Goal: Information Seeking & Learning: Compare options

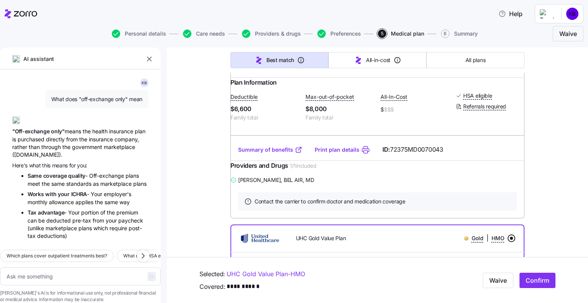
scroll to position [191, 0]
drag, startPoint x: 239, startPoint y: 117, endPoint x: 257, endPoint y: 117, distance: 18.8
click at [259, 114] on span "$6,600" at bounding box center [265, 109] width 69 height 10
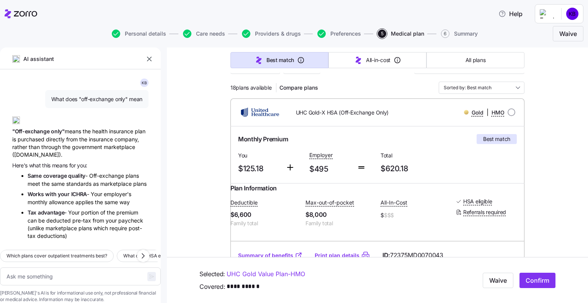
scroll to position [38, 0]
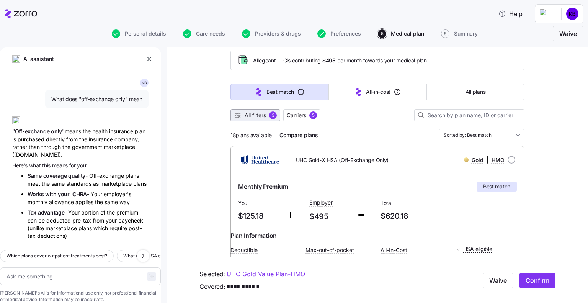
click at [254, 113] on span "All filters" at bounding box center [255, 115] width 21 height 8
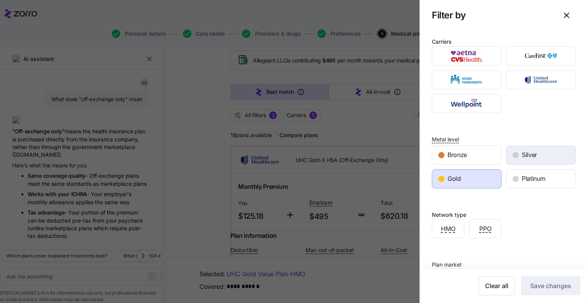
click at [517, 151] on div "Silver" at bounding box center [541, 155] width 69 height 18
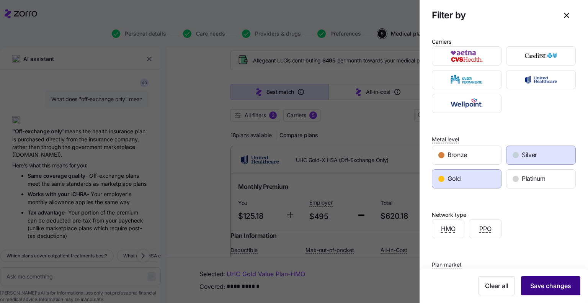
click at [548, 294] on button "Save changes" at bounding box center [550, 285] width 59 height 19
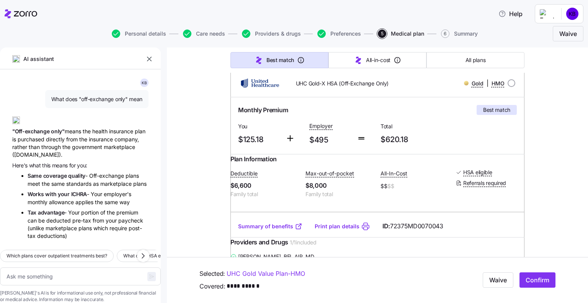
scroll to position [0, 0]
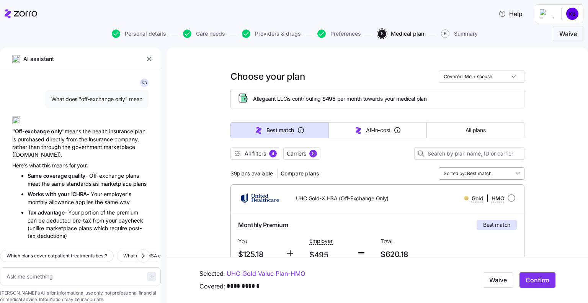
click at [484, 174] on input "Sorted by: Best match" at bounding box center [482, 173] width 86 height 12
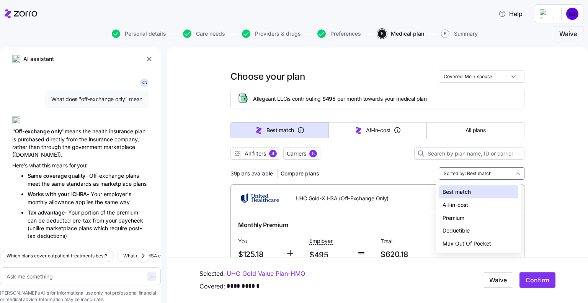
click at [468, 206] on div "All-in-cost" at bounding box center [479, 204] width 80 height 13
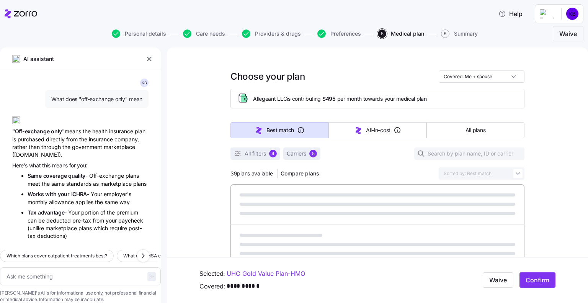
type textarea "x"
type input "Sorted by: All-in-cost"
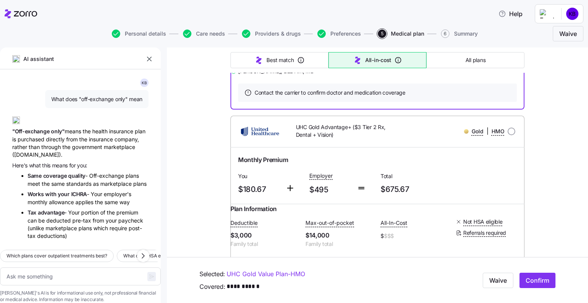
scroll to position [1904, 0]
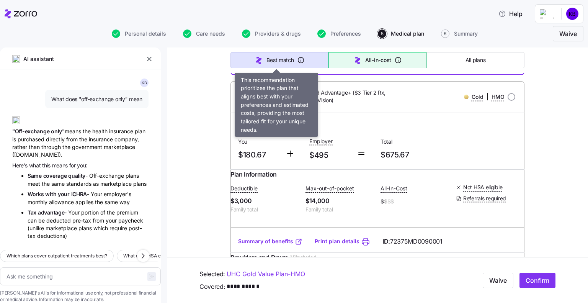
click at [300, 59] on icon "button" at bounding box center [301, 60] width 6 height 6
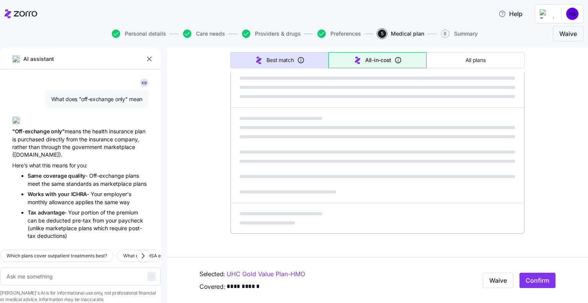
type textarea "x"
type input "Sorted by: Best match"
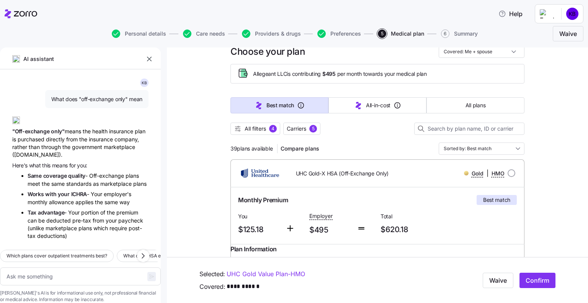
scroll to position [0, 0]
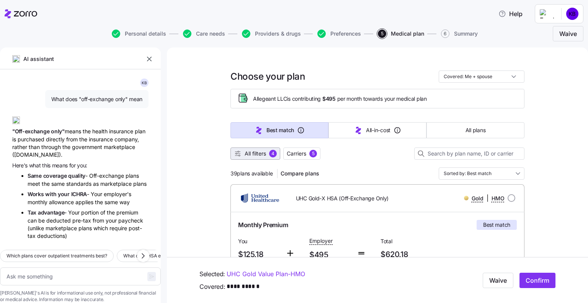
click at [261, 157] on span "All filters" at bounding box center [255, 154] width 21 height 8
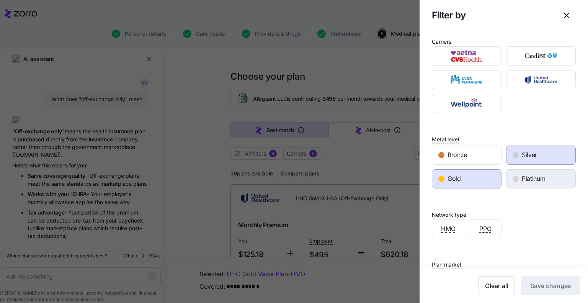
click at [524, 175] on span "Platinum" at bounding box center [533, 179] width 23 height 10
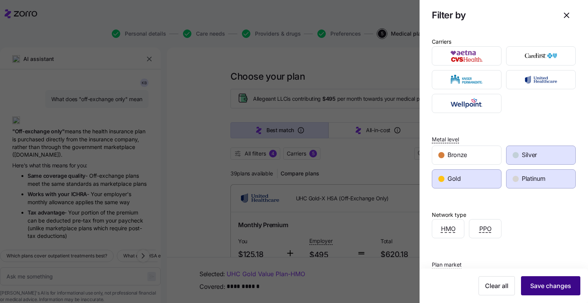
click at [542, 285] on span "Save changes" at bounding box center [550, 285] width 41 height 9
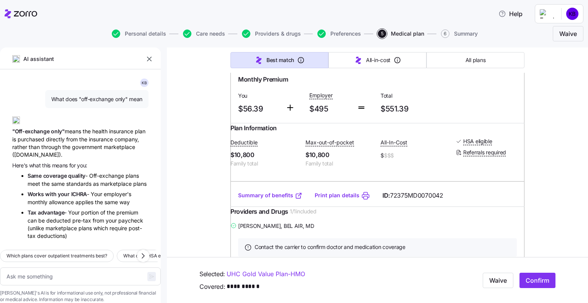
scroll to position [421, 0]
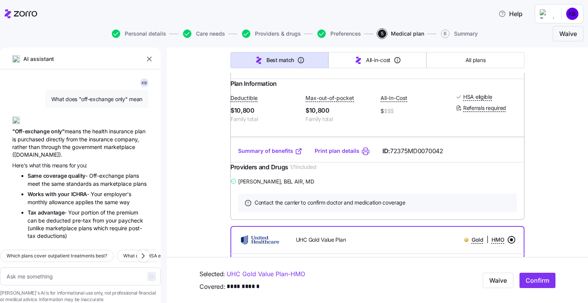
drag, startPoint x: 270, startPoint y: 179, endPoint x: 280, endPoint y: 183, distance: 10.9
click at [280, 155] on link "Summary of benefits" at bounding box center [270, 151] width 64 height 8
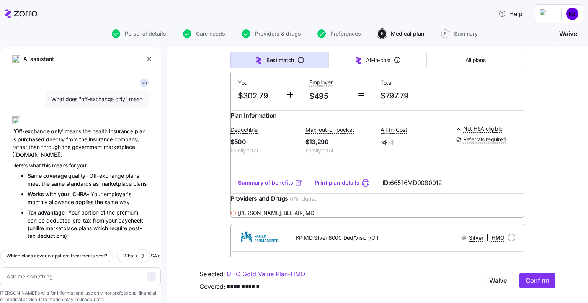
scroll to position [5247, 0]
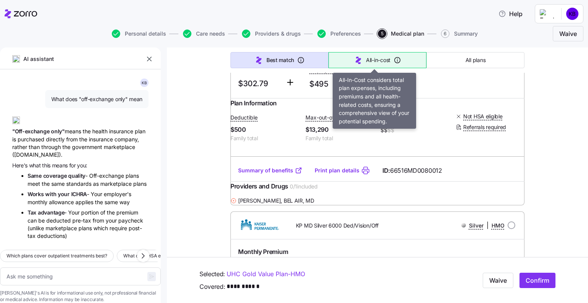
click at [380, 61] on span "All-in-cost" at bounding box center [378, 60] width 25 height 8
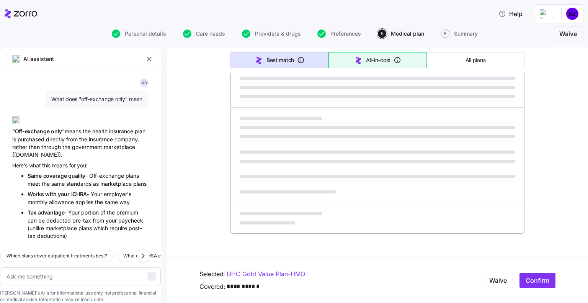
type textarea "x"
type input "Sorted by: All-in-cost"
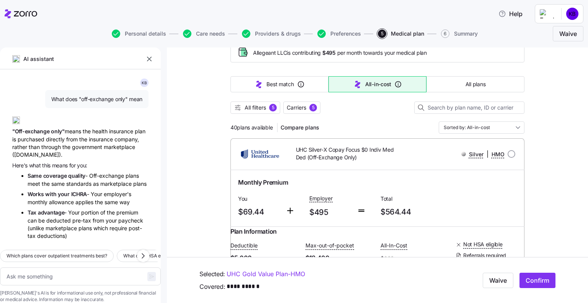
scroll to position [0, 0]
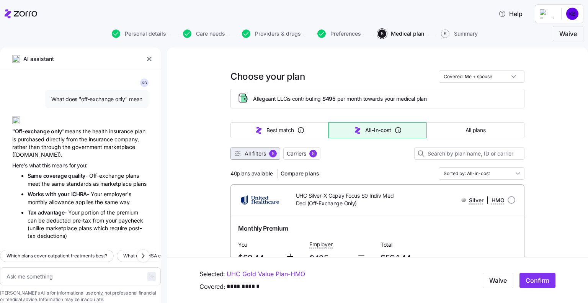
click at [269, 157] on span "5" at bounding box center [273, 154] width 8 height 8
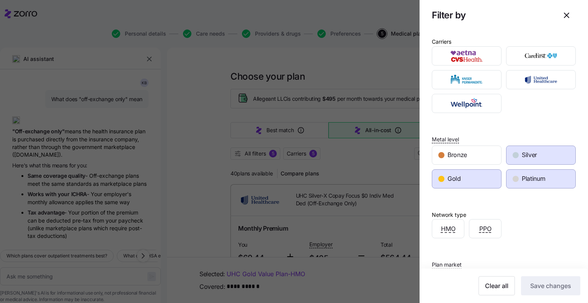
click at [542, 148] on div "Silver" at bounding box center [541, 155] width 69 height 18
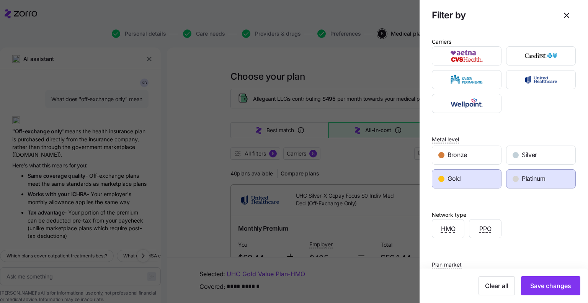
click at [529, 180] on span "Platinum" at bounding box center [533, 179] width 23 height 10
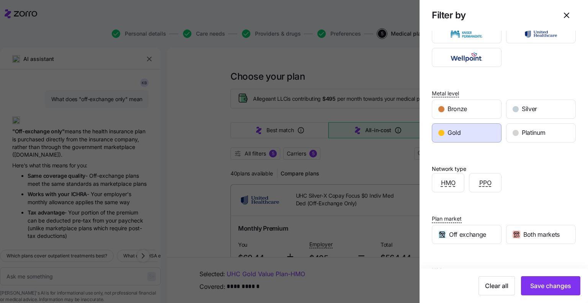
scroll to position [84, 0]
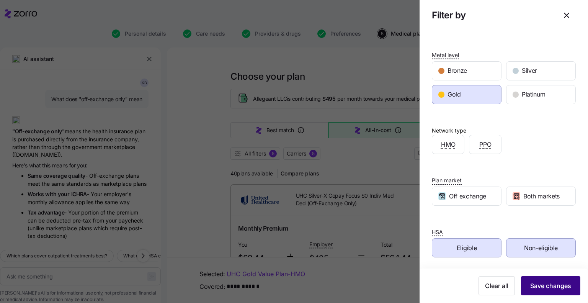
click at [547, 284] on span "Save changes" at bounding box center [550, 285] width 41 height 9
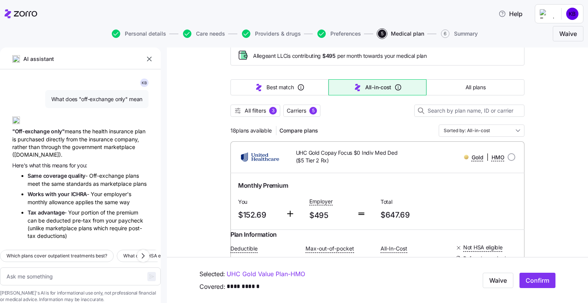
scroll to position [38, 0]
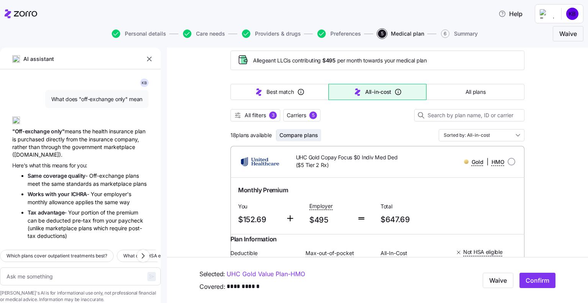
click at [300, 136] on span "Compare plans" at bounding box center [299, 135] width 39 height 8
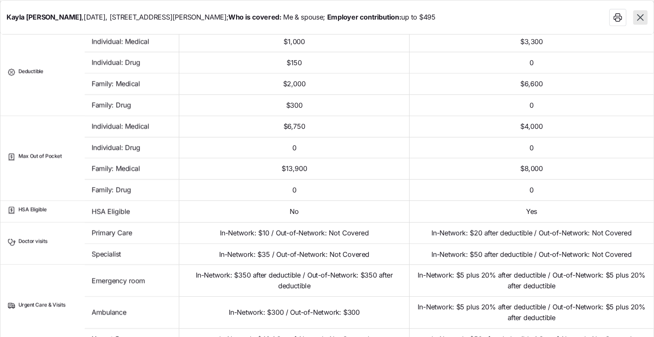
scroll to position [0, 0]
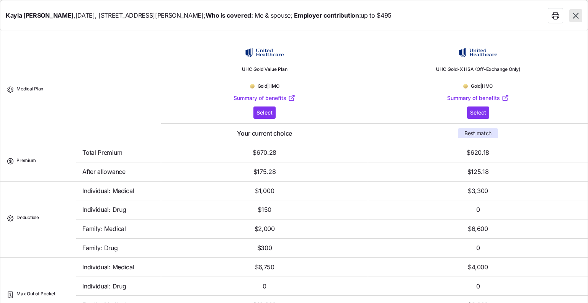
click at [458, 141] on th "UHC Gold-X HSA (Off-Exchange Only) Gold | HMO Summary of benefits Select Best m…" at bounding box center [477, 91] width 219 height 105
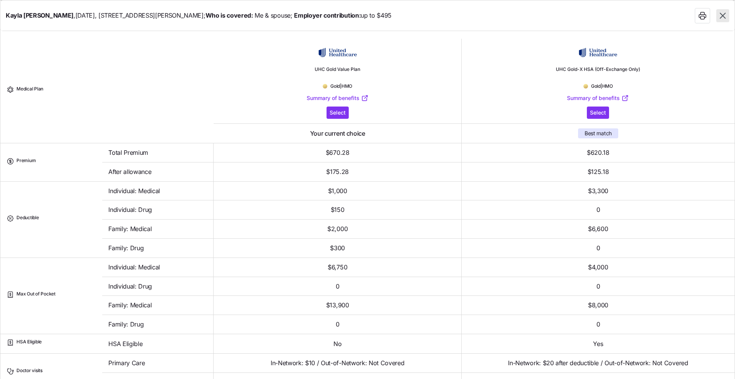
scroll to position [38, 0]
drag, startPoint x: 588, startPoint y: 0, endPoint x: 543, endPoint y: 17, distance: 48.2
click at [543, 17] on div "[PERSON_NAME] , [DATE] , [STREET_ADDRESS][PERSON_NAME] ; Who is covered: Me & s…" at bounding box center [367, 15] width 735 height 31
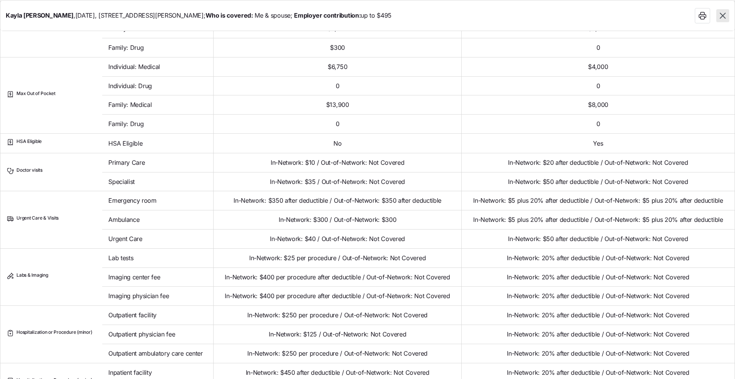
scroll to position [107, 0]
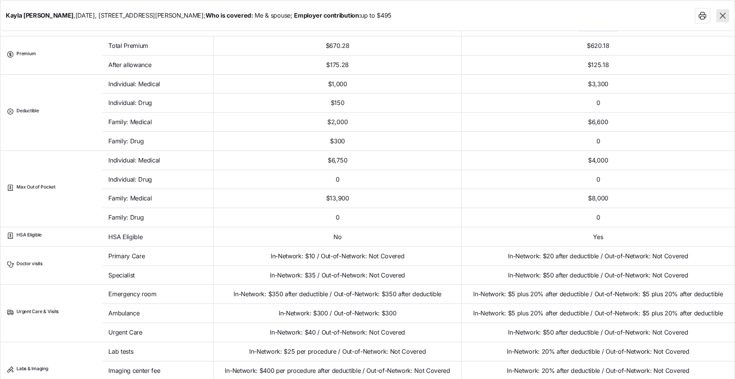
click at [588, 13] on icon "button" at bounding box center [723, 16] width 10 height 10
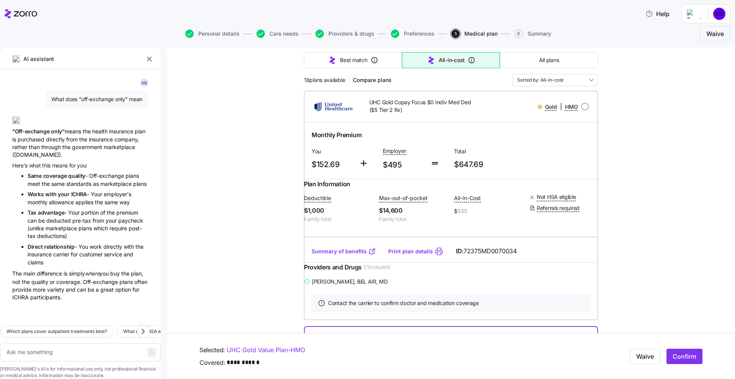
scroll to position [96, 0]
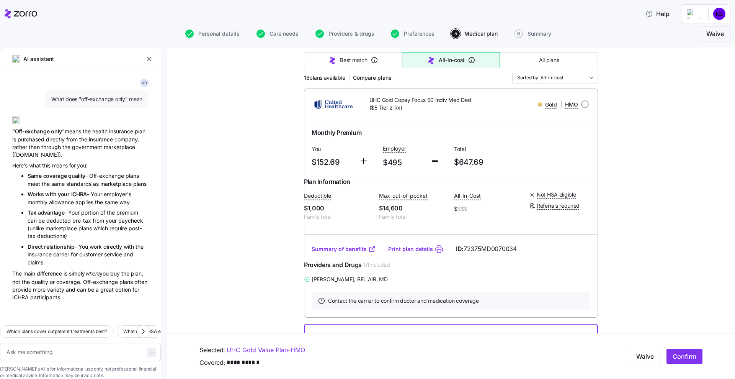
click at [349, 253] on link "Summary of benefits" at bounding box center [344, 249] width 64 height 8
drag, startPoint x: 337, startPoint y: 162, endPoint x: 312, endPoint y: 163, distance: 25.3
click at [312, 163] on span "$152.69" at bounding box center [332, 162] width 41 height 13
click at [350, 164] on div "You $152.69" at bounding box center [332, 156] width 47 height 31
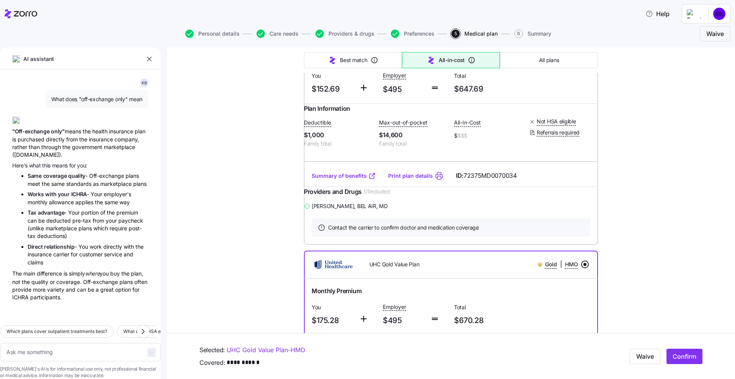
scroll to position [0, 0]
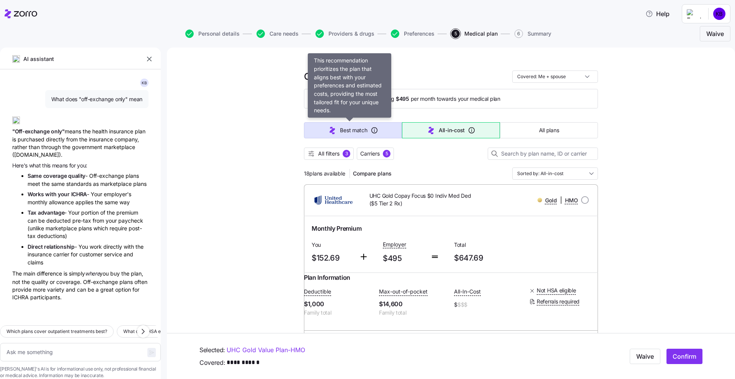
click at [315, 132] on button "Best match" at bounding box center [353, 130] width 98 height 16
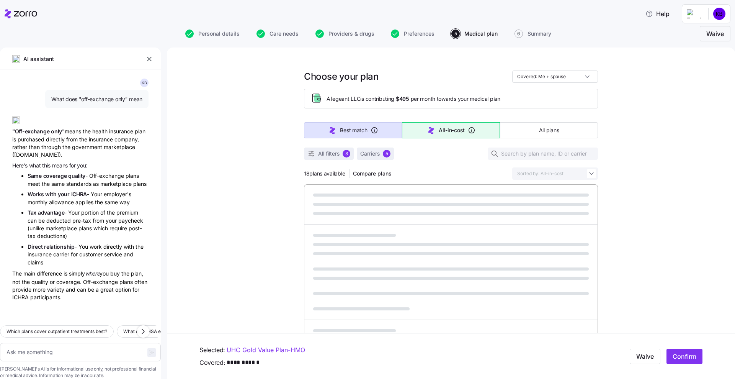
type textarea "x"
type input "Sorted by: Best match"
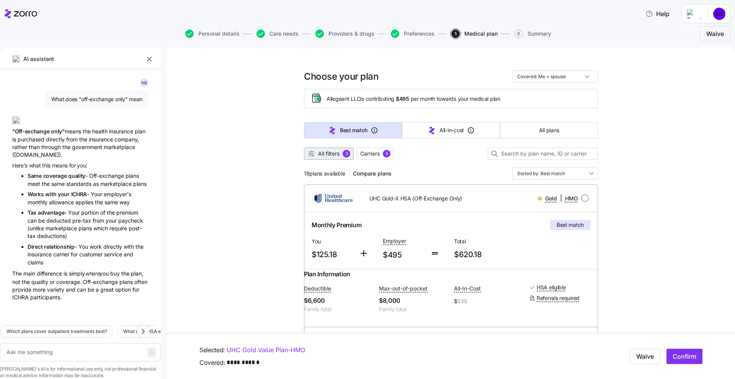
click at [336, 155] on span "All filters" at bounding box center [328, 154] width 21 height 8
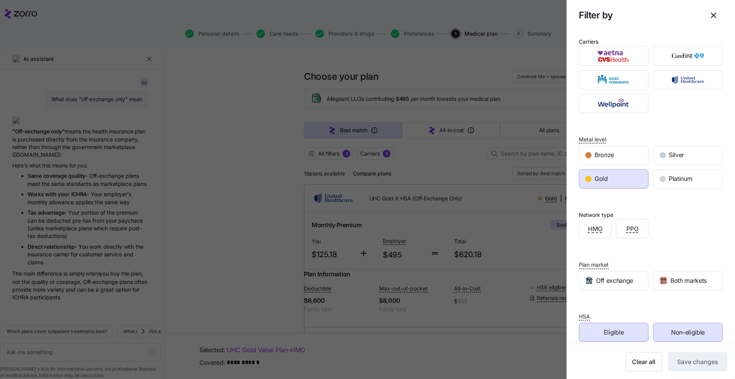
scroll to position [10, 0]
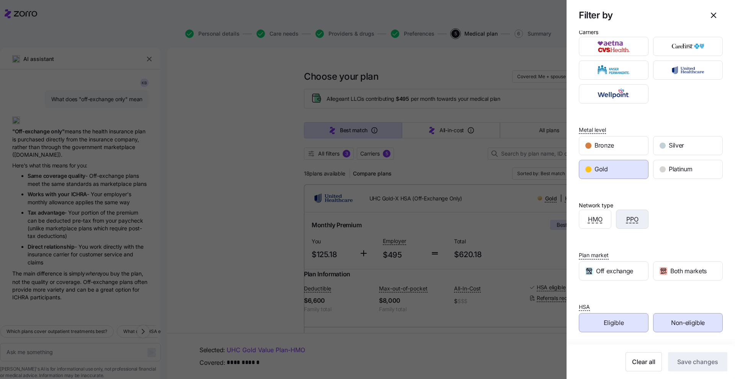
click at [588, 225] on div "PPO" at bounding box center [633, 219] width 32 height 18
click at [588, 303] on button "Save changes" at bounding box center [697, 361] width 59 height 19
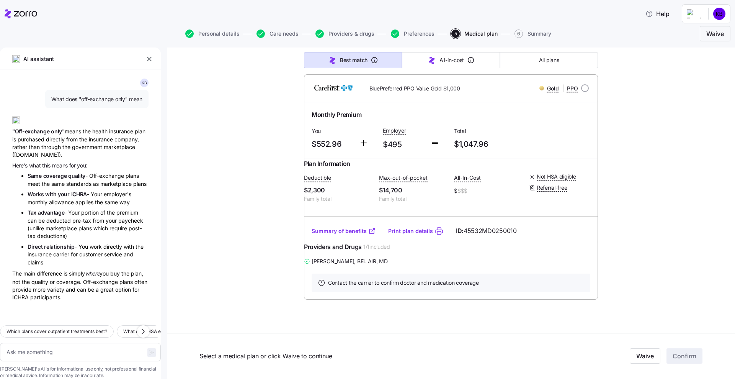
scroll to position [95, 0]
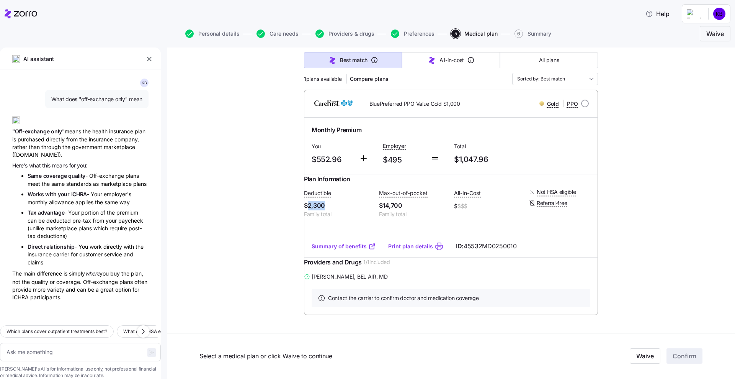
drag, startPoint x: 330, startPoint y: 215, endPoint x: 311, endPoint y: 212, distance: 19.8
click at [311, 210] on span "$2,300" at bounding box center [338, 206] width 69 height 10
click at [329, 210] on span "$2,300" at bounding box center [338, 206] width 69 height 10
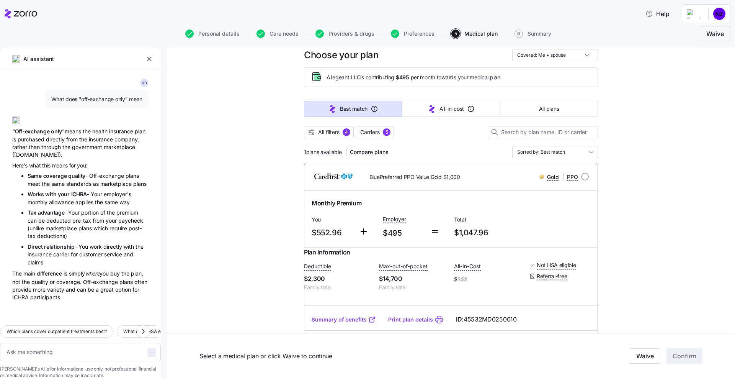
scroll to position [0, 0]
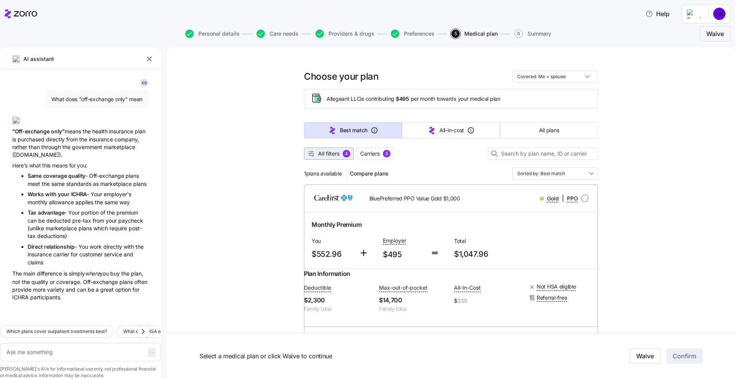
click at [337, 159] on button "All filters 4" at bounding box center [329, 153] width 50 height 12
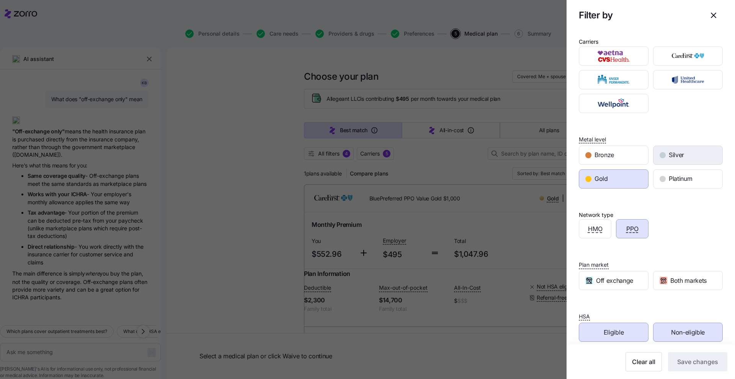
click at [588, 147] on div "Silver" at bounding box center [688, 155] width 69 height 18
click at [588, 303] on button "Save changes" at bounding box center [697, 361] width 59 height 19
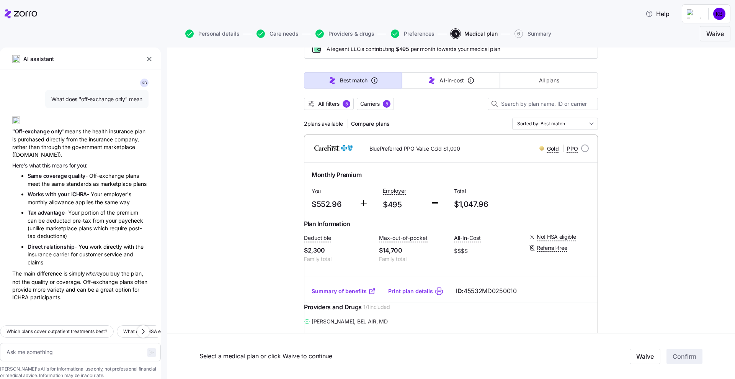
scroll to position [48, 0]
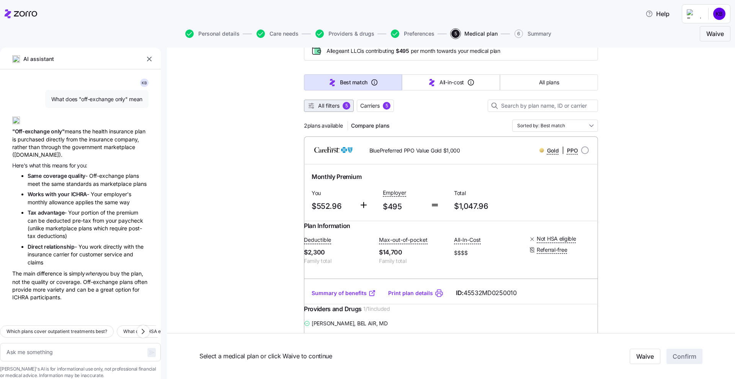
click at [343, 106] on div "5" at bounding box center [347, 106] width 8 height 8
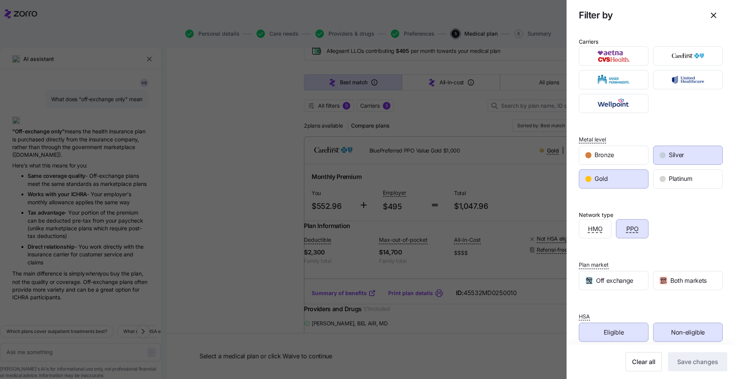
click at [588, 148] on div "Silver" at bounding box center [688, 155] width 69 height 18
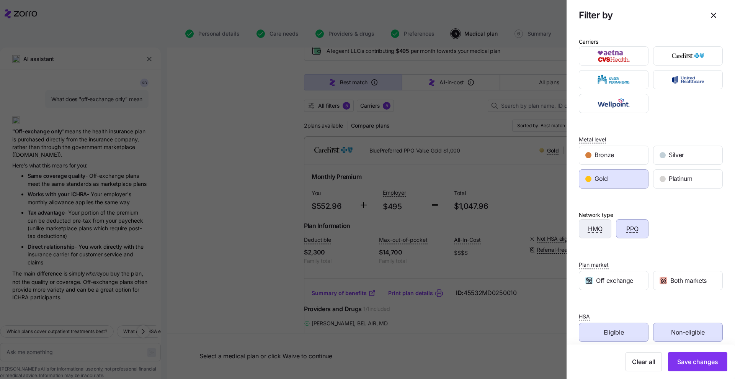
click at [588, 230] on span "HMO" at bounding box center [595, 229] width 15 height 10
click at [588, 227] on span "PPO" at bounding box center [633, 229] width 12 height 10
click at [588, 303] on span "Save changes" at bounding box center [697, 361] width 41 height 9
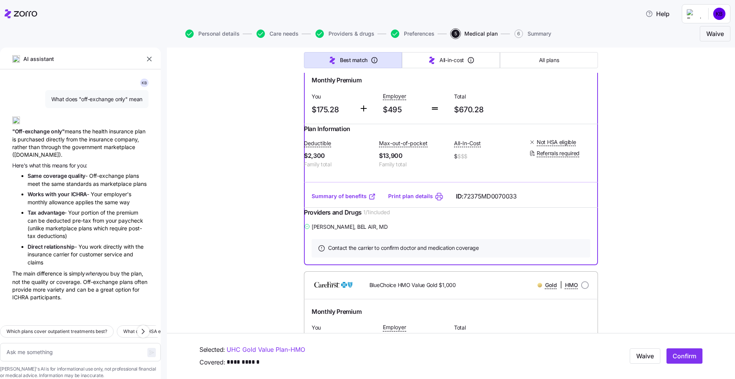
scroll to position [392, 0]
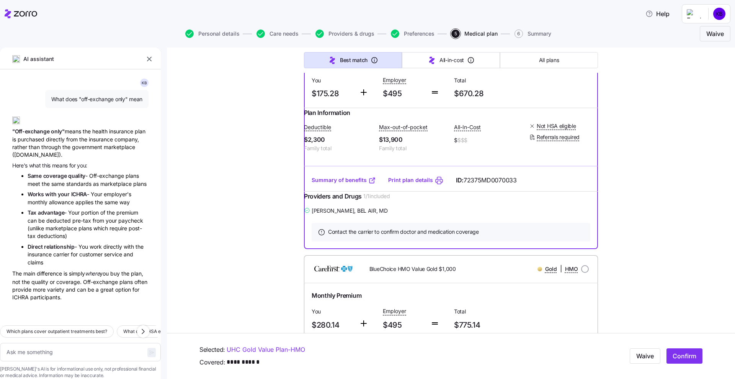
click at [405, 184] on link "Print plan details" at bounding box center [410, 180] width 45 height 8
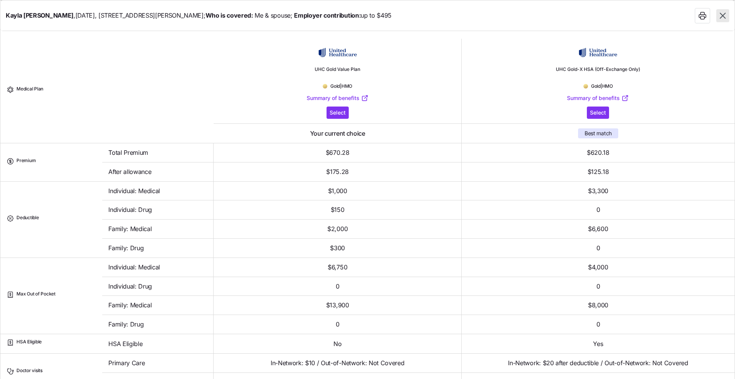
click at [588, 18] on icon "button" at bounding box center [723, 16] width 6 height 6
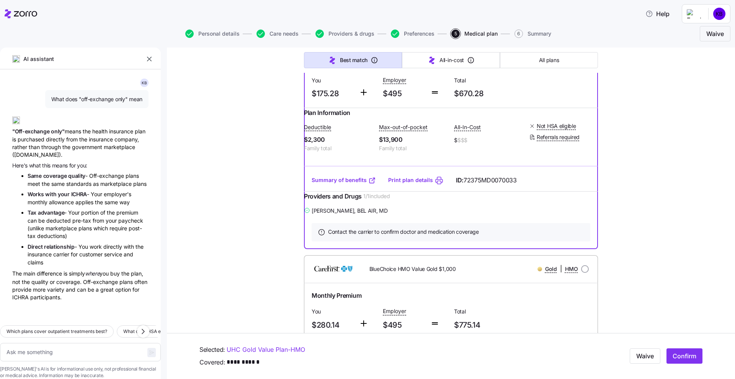
drag, startPoint x: 383, startPoint y: 164, endPoint x: 402, endPoint y: 161, distance: 20.0
drag, startPoint x: 383, startPoint y: 228, endPoint x: 415, endPoint y: 228, distance: 32.2
click at [415, 144] on span "$13,900" at bounding box center [413, 140] width 69 height 10
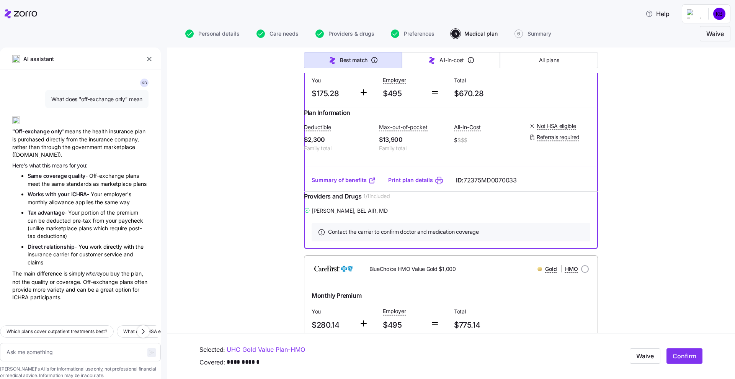
drag, startPoint x: 331, startPoint y: 116, endPoint x: 312, endPoint y: 119, distance: 19.0
drag, startPoint x: 329, startPoint y: 274, endPoint x: 311, endPoint y: 277, distance: 17.8
click at [311, 144] on span "$2,300" at bounding box center [338, 140] width 69 height 10
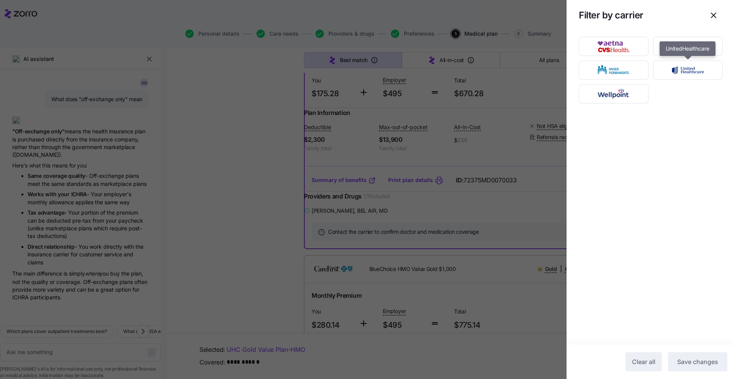
click at [588, 66] on img "button" at bounding box center [688, 69] width 56 height 15
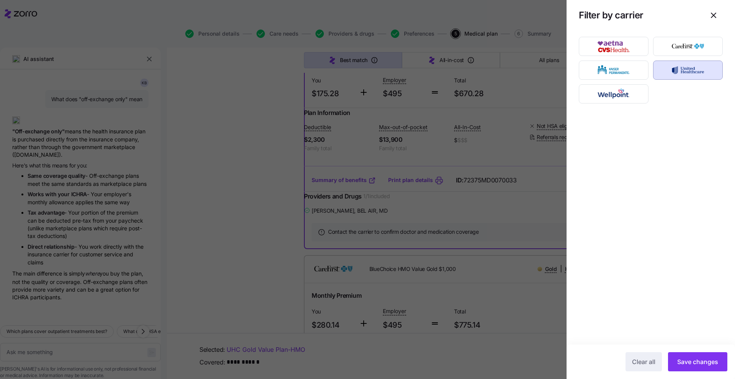
click at [588, 303] on button "Save changes" at bounding box center [697, 361] width 59 height 19
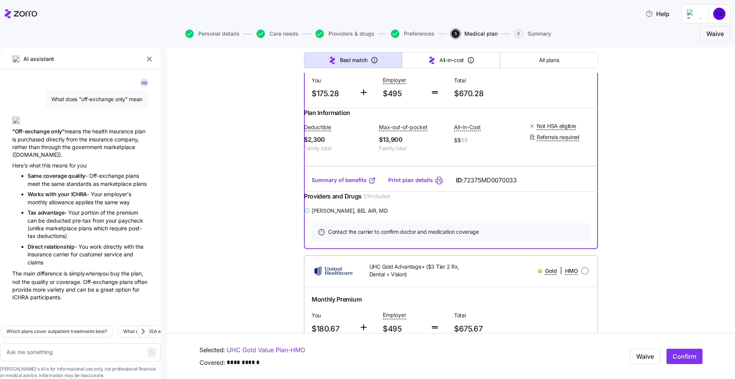
drag, startPoint x: 464, startPoint y: 213, endPoint x: 450, endPoint y: 215, distance: 14.0
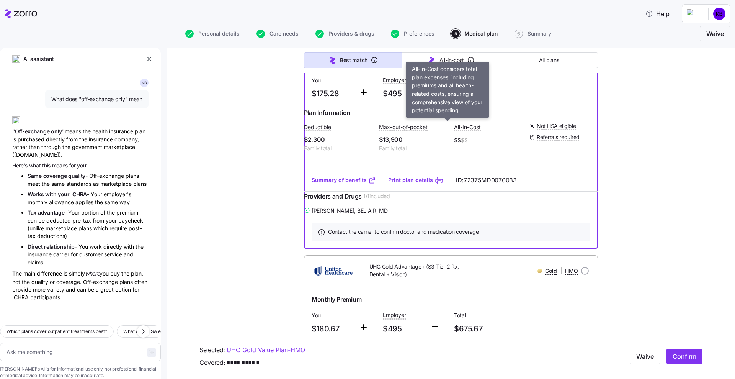
click at [456, 64] on span "All-in-cost" at bounding box center [452, 60] width 25 height 8
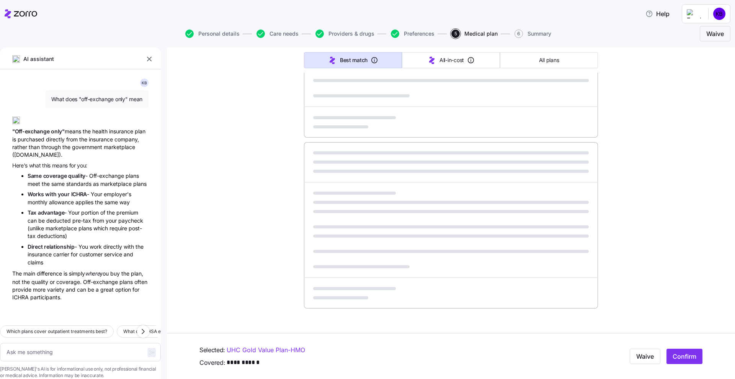
type textarea "x"
type input "Sorted by: All-in-cost"
type textarea "x"
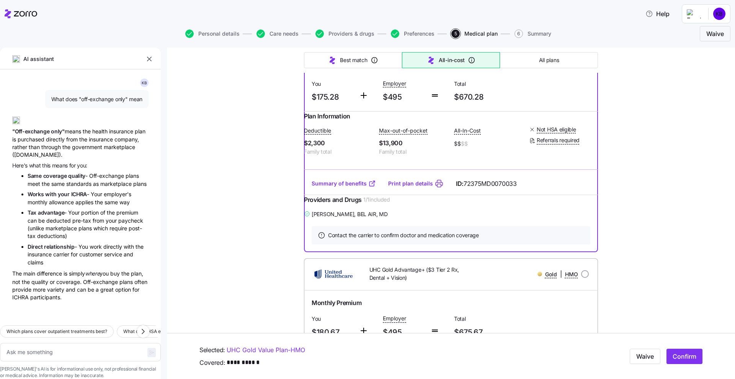
click at [250, 209] on div "Choose your plan Covered: Me + spouse Allegeant LLC is contributing $495 per mo…" at bounding box center [451, 231] width 568 height 1152
click at [549, 96] on div "Just me" at bounding box center [552, 95] width 80 height 13
type input "Covered: Just me"
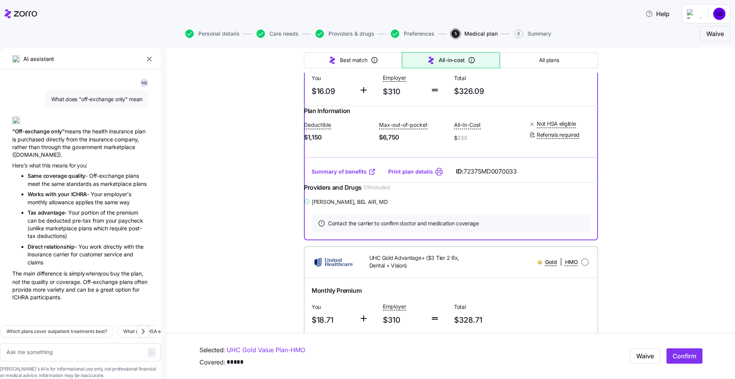
type textarea "x"
click at [547, 108] on div "Me + spouse" at bounding box center [552, 108] width 80 height 13
type input "Covered: Me + spouse"
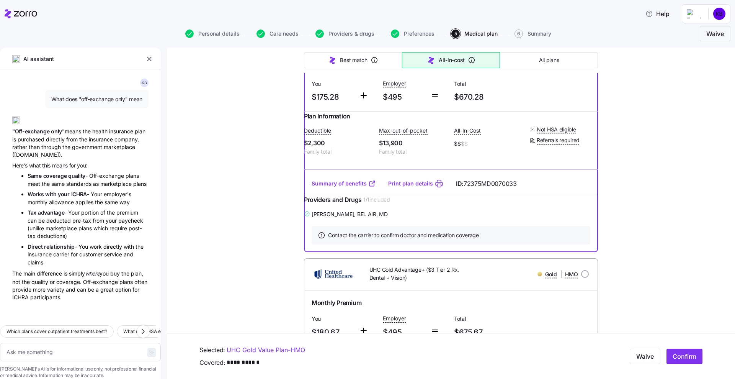
click at [282, 31] on span "Care needs" at bounding box center [284, 33] width 29 height 5
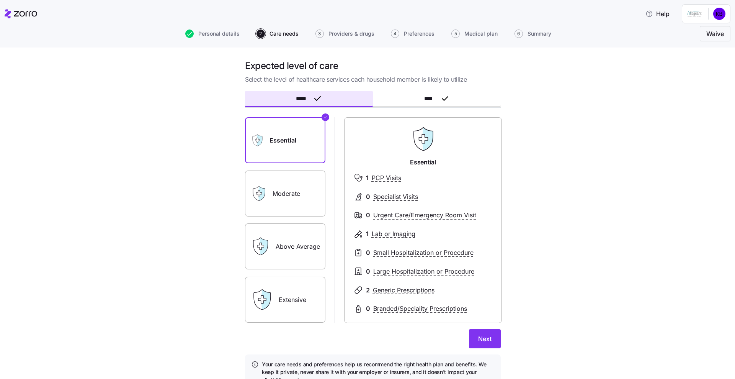
click at [305, 187] on label "Moderate" at bounding box center [285, 193] width 80 height 46
click at [0, 0] on input "Moderate" at bounding box center [0, 0] width 0 height 0
click at [488, 303] on span "Next" at bounding box center [484, 338] width 13 height 9
click at [295, 193] on label "Moderate" at bounding box center [285, 193] width 80 height 46
click at [0, 0] on input "Moderate" at bounding box center [0, 0] width 0 height 0
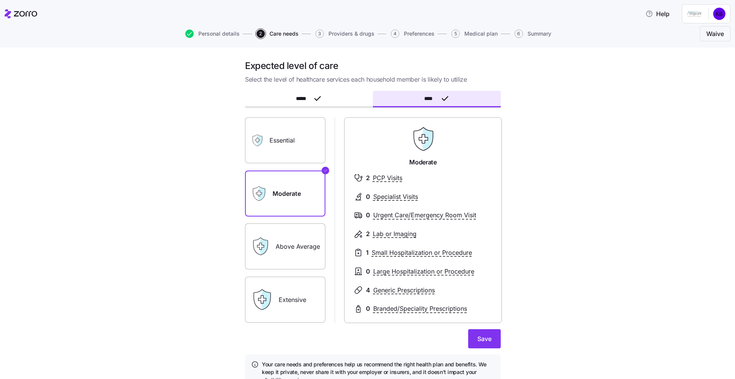
click at [478, 303] on span "Save" at bounding box center [485, 338] width 14 height 9
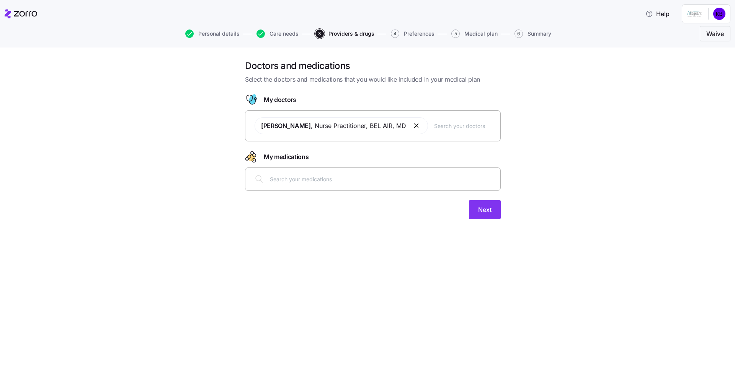
click at [491, 205] on button "Next" at bounding box center [485, 209] width 32 height 19
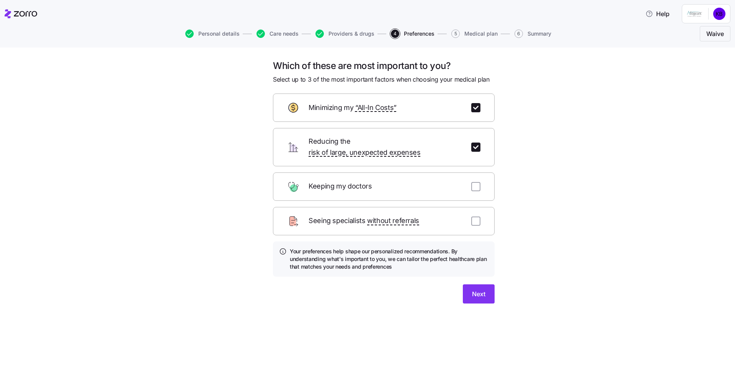
click at [476, 295] on div "Which of these are most important to you? Select up to 3 of the most important …" at bounding box center [384, 186] width 234 height 253
click at [475, 289] on span "Next" at bounding box center [478, 293] width 13 height 9
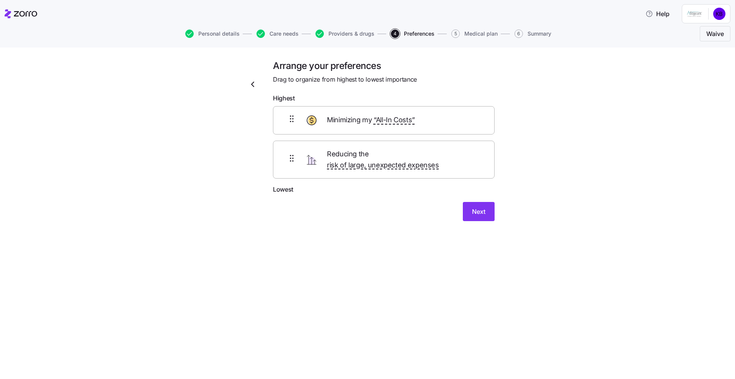
click at [474, 207] on span "Next" at bounding box center [478, 211] width 13 height 9
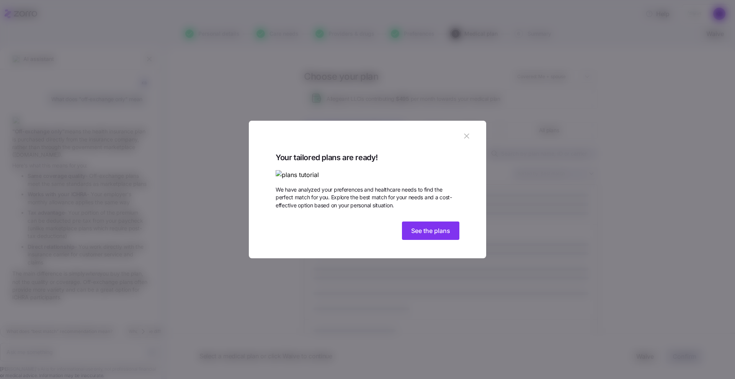
click at [435, 235] on span "See the plans" at bounding box center [430, 230] width 39 height 9
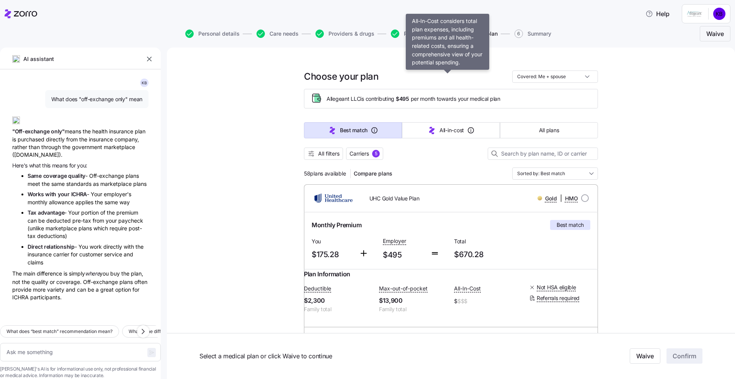
click at [427, 126] on icon "button" at bounding box center [431, 130] width 9 height 9
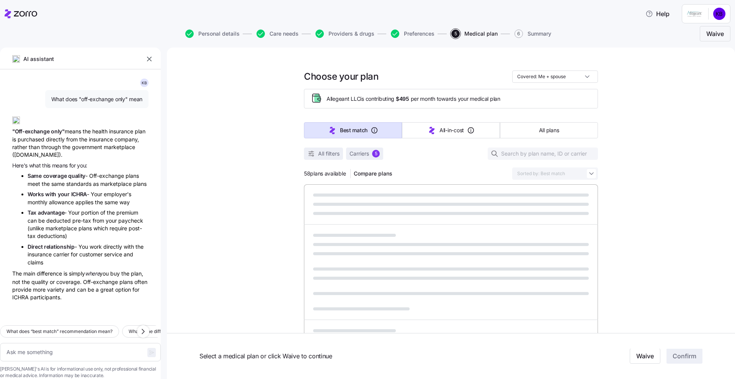
type textarea "x"
type input "Sorted by: All-in-cost"
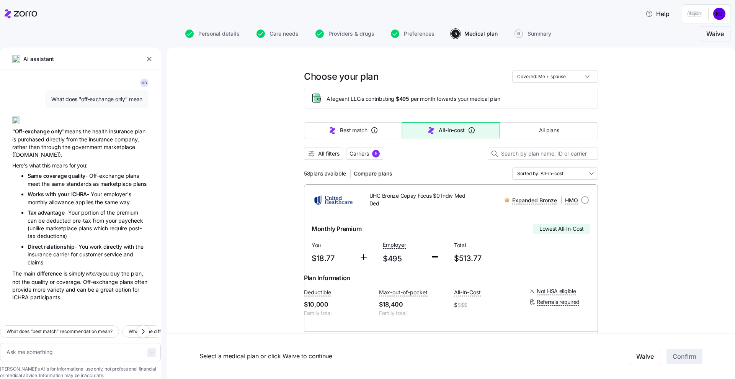
radio input "true"
type textarea "x"
drag, startPoint x: 313, startPoint y: 176, endPoint x: 344, endPoint y: 175, distance: 31.8
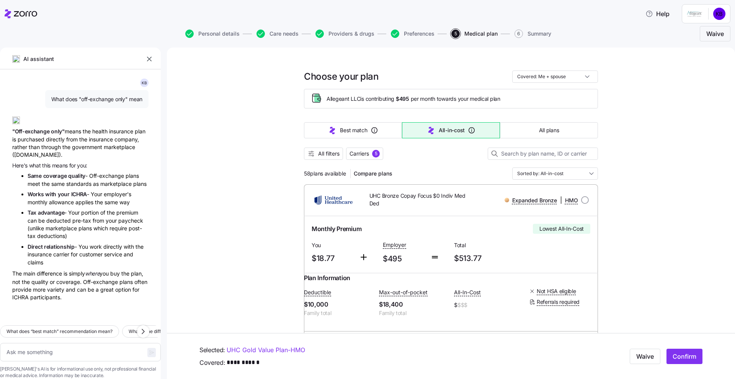
drag, startPoint x: 313, startPoint y: 175, endPoint x: 334, endPoint y: 181, distance: 22.8
